Goal: Information Seeking & Learning: Check status

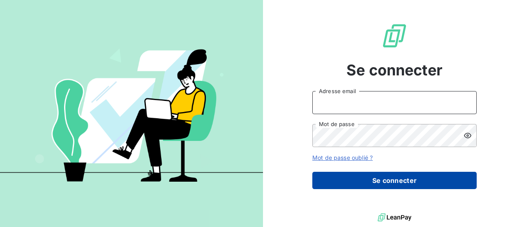
type input "[PERSON_NAME][EMAIL_ADDRESS][DOMAIN_NAME]"
click at [395, 181] on button "Se connecter" at bounding box center [395, 179] width 165 height 17
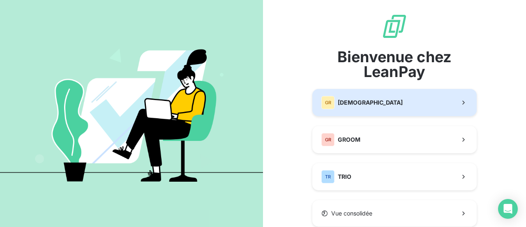
click at [322, 103] on div "GR" at bounding box center [328, 102] width 13 height 13
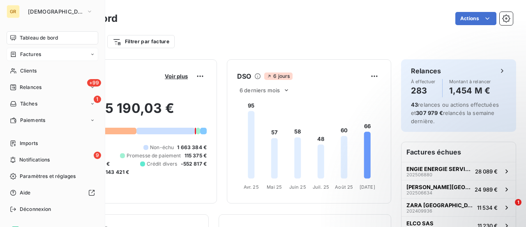
click at [29, 56] on span "Factures" at bounding box center [30, 54] width 21 height 7
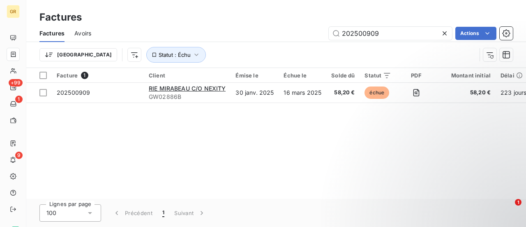
drag, startPoint x: 323, startPoint y: 33, endPoint x: 317, endPoint y: 32, distance: 6.6
click at [317, 32] on div "202500909 Actions" at bounding box center [307, 33] width 412 height 13
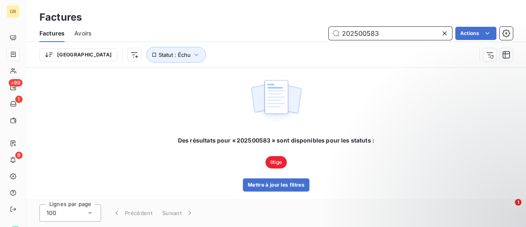
click at [382, 32] on input "202500583" at bounding box center [390, 33] width 123 height 13
drag, startPoint x: 382, startPoint y: 32, endPoint x: 322, endPoint y: 26, distance: 60.4
click at [322, 26] on div "Factures Avoirs 202500583 Actions" at bounding box center [276, 33] width 500 height 17
paste input "4172"
type input "202504172"
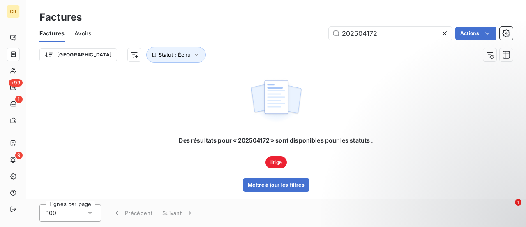
click at [277, 160] on span "litige" at bounding box center [276, 162] width 21 height 12
click at [278, 186] on button "Mettre à jour les filtres" at bounding box center [276, 184] width 67 height 13
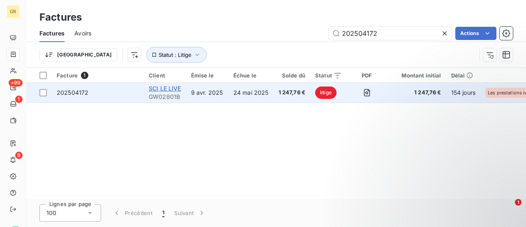
click at [170, 87] on span "SCI LE LIVE" at bounding box center [165, 88] width 32 height 7
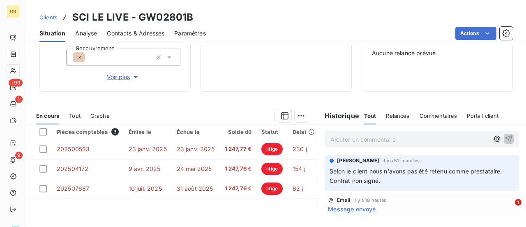
scroll to position [124, 0]
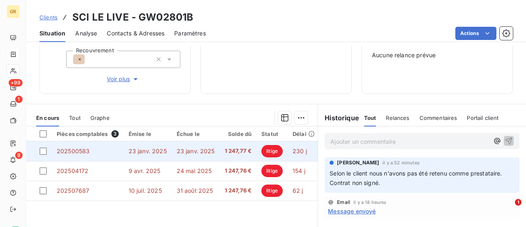
click at [77, 148] on span "202500583" at bounding box center [73, 150] width 33 height 7
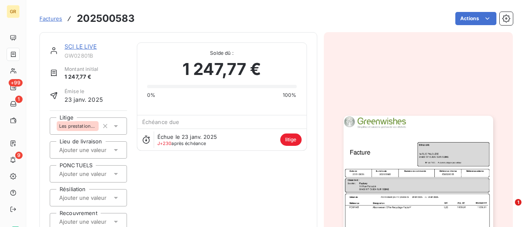
click at [378, 154] on img "button" at bounding box center [419, 221] width 150 height 211
